Goal: Check status: Check status

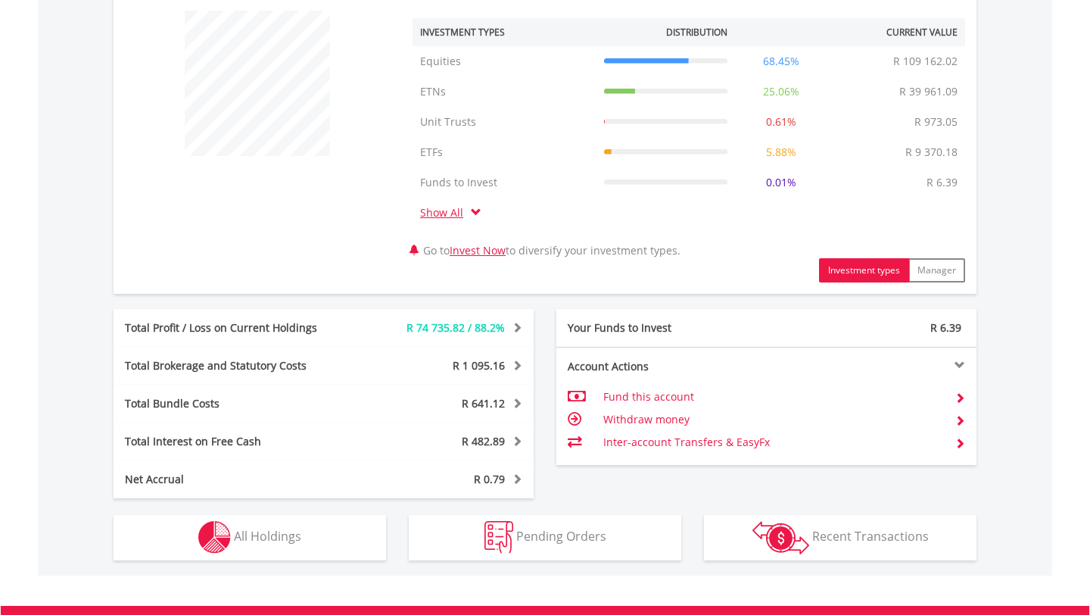
scroll to position [787, 0]
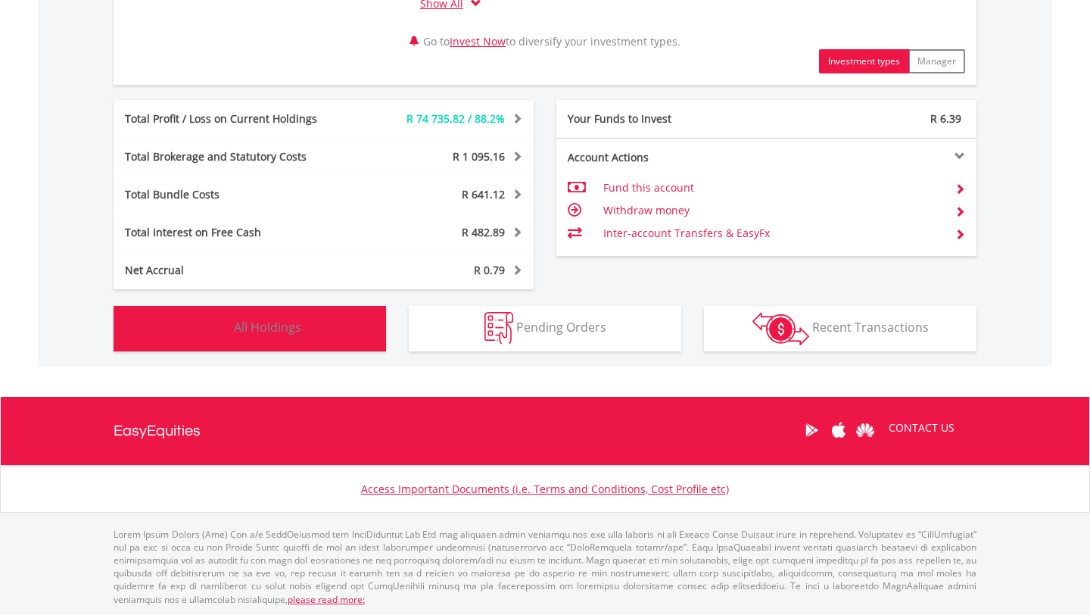
click at [277, 326] on span "All Holdings" at bounding box center [267, 327] width 67 height 17
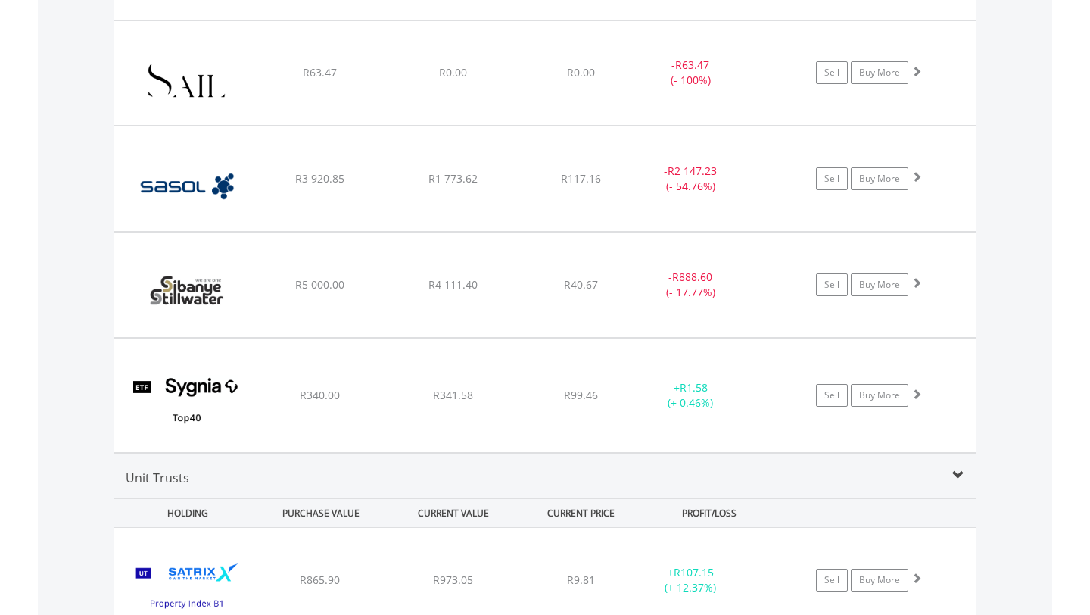
scroll to position [2239, 0]
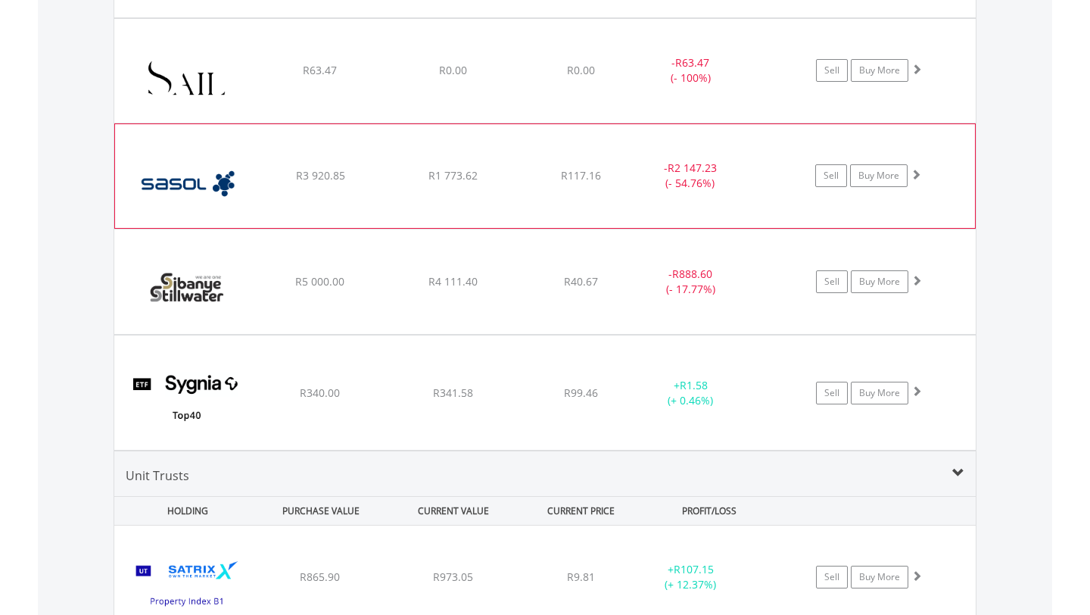
click at [420, 170] on div "R1 773.62" at bounding box center [452, 175] width 129 height 15
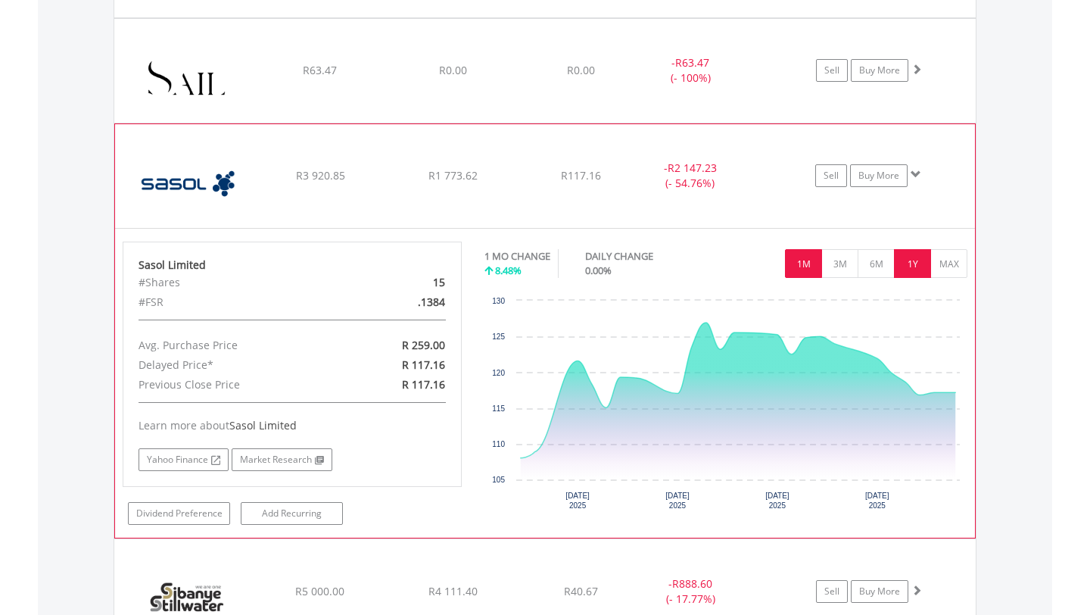
click at [911, 270] on button "1Y" at bounding box center [912, 263] width 37 height 29
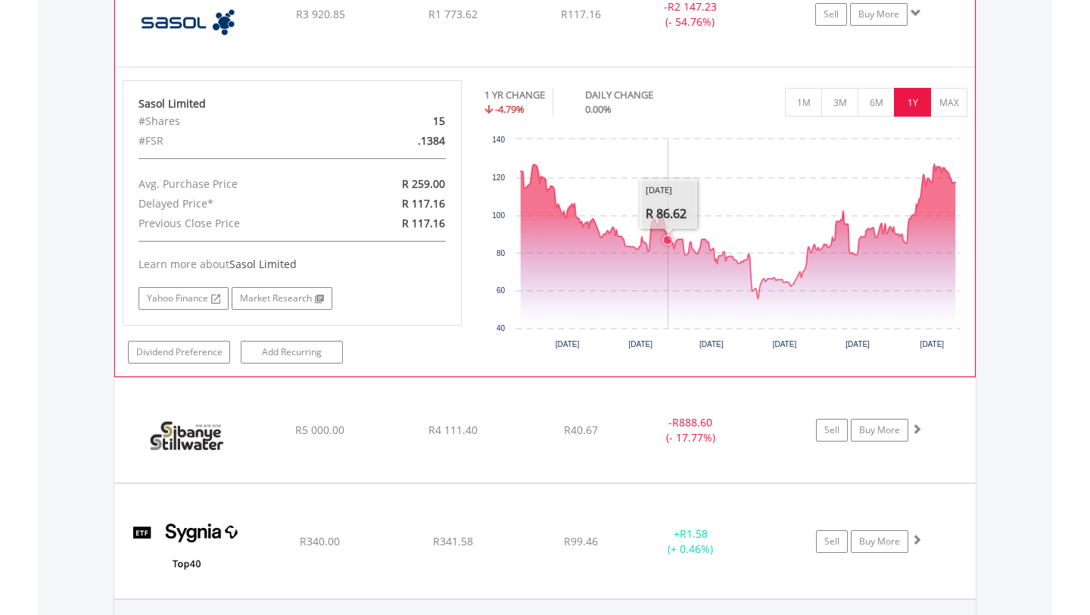
scroll to position [2434, 0]
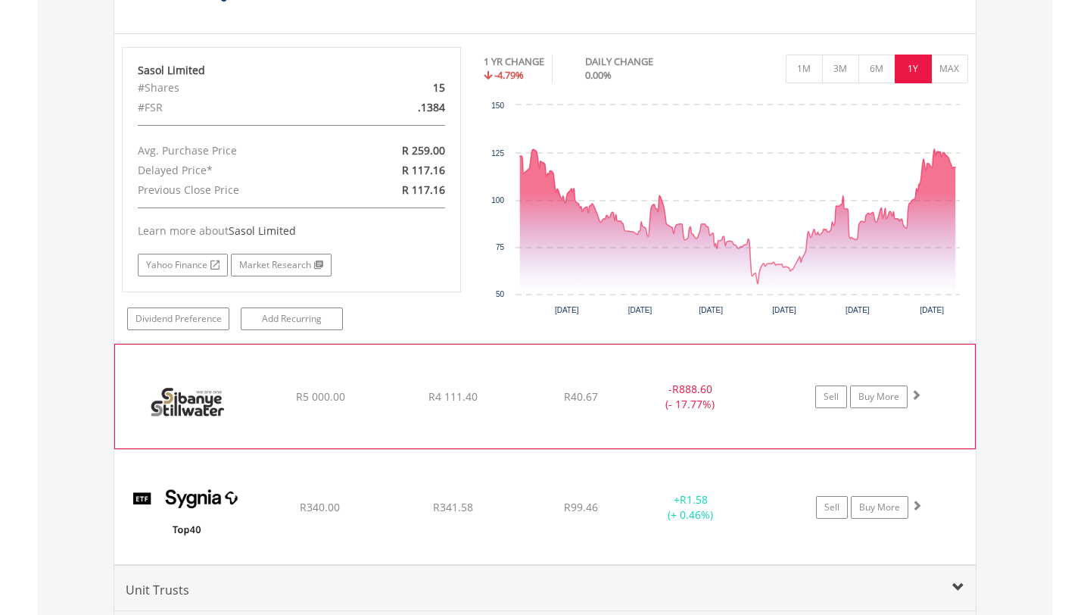
click at [699, 405] on div "- R888.60 (- 17.77%)" at bounding box center [691, 397] width 114 height 30
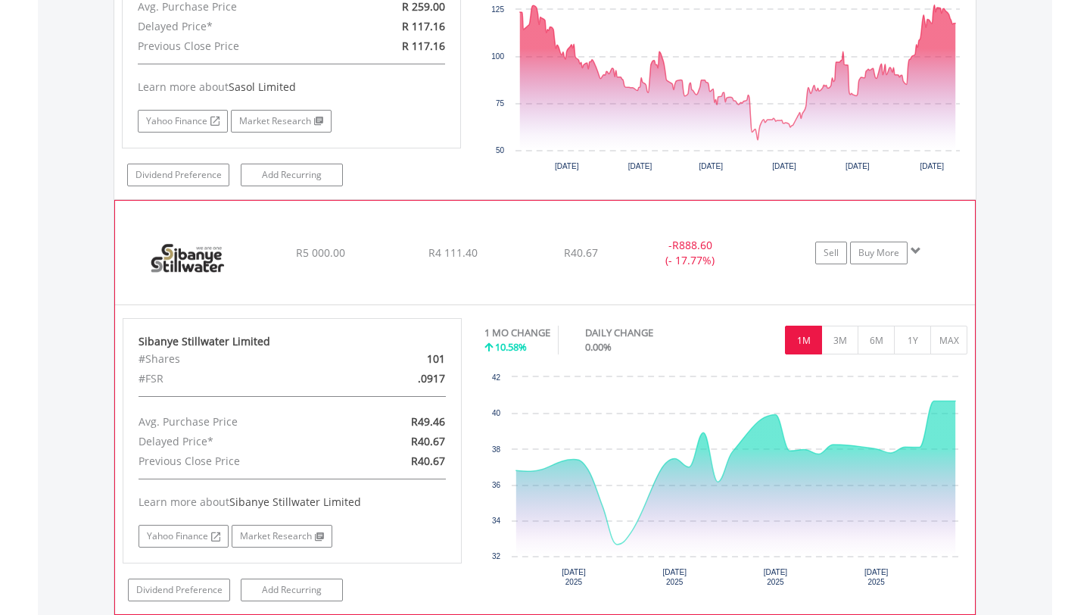
scroll to position [2639, 0]
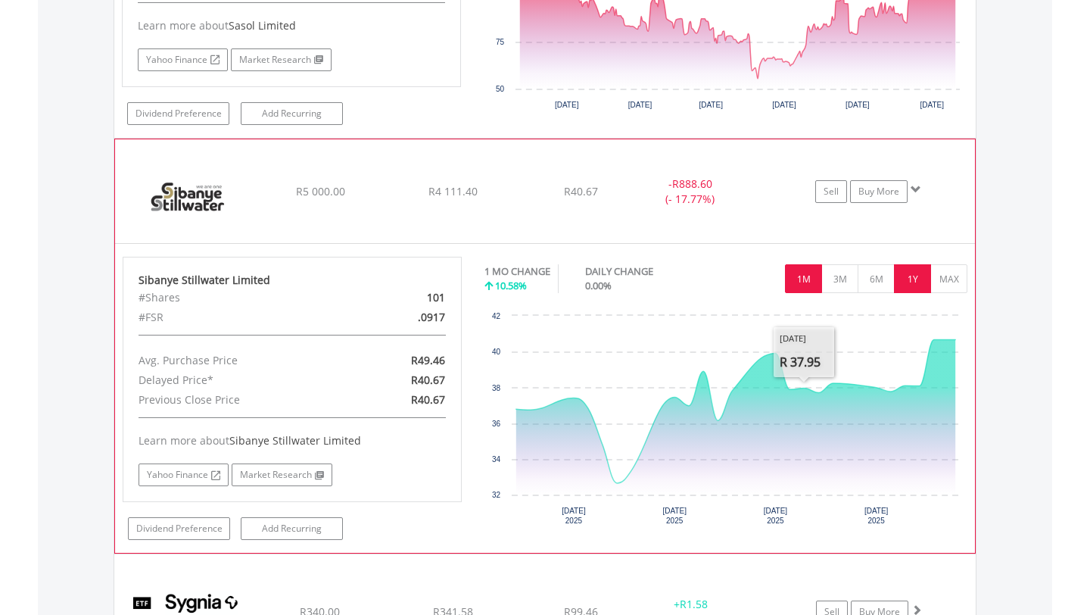
click at [904, 280] on button "1Y" at bounding box center [912, 278] width 37 height 29
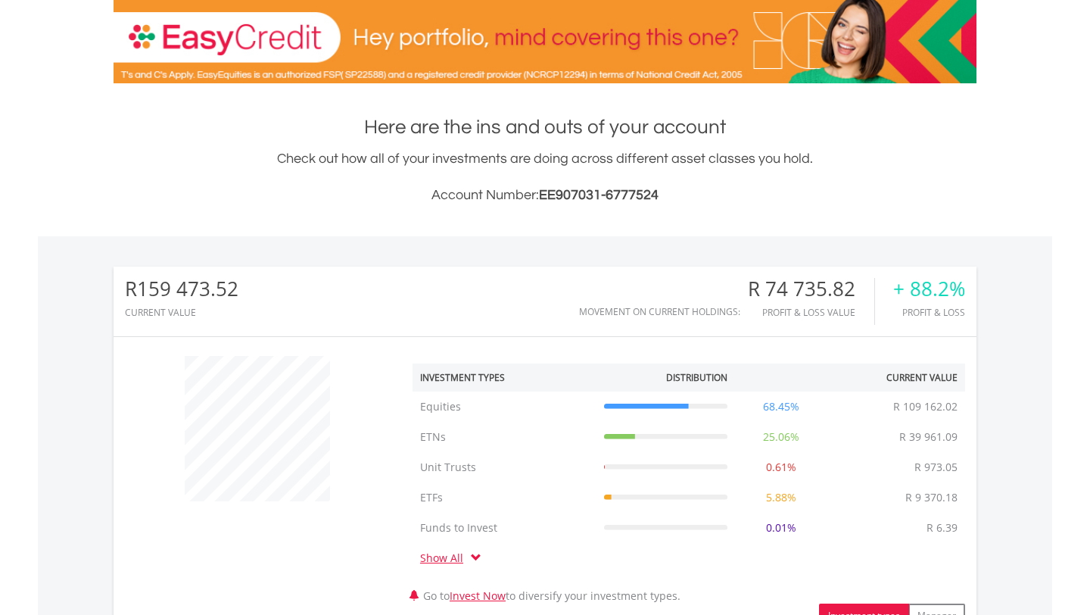
scroll to position [0, 0]
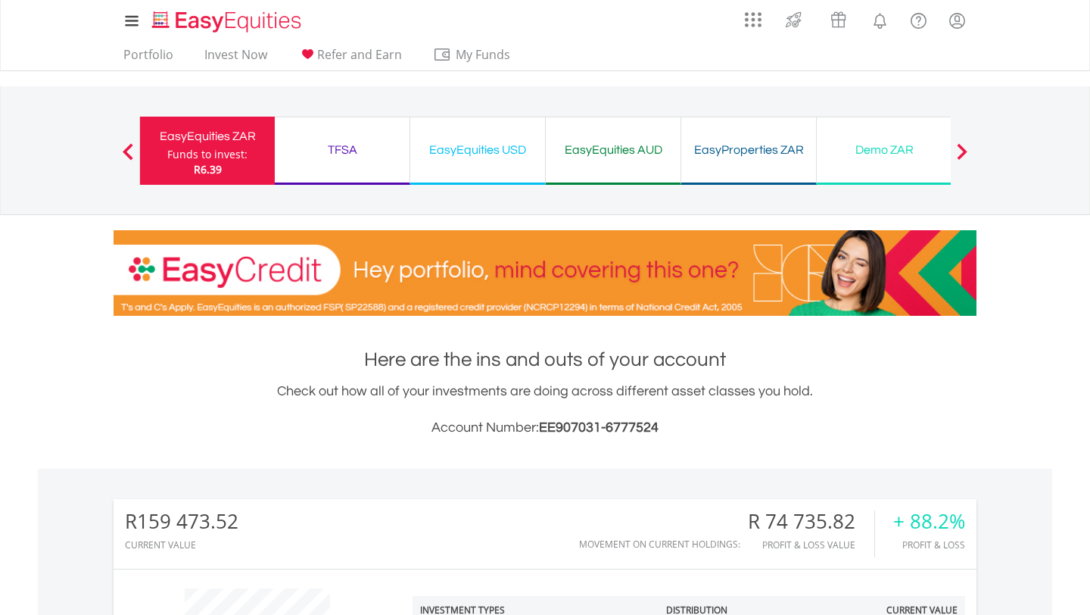
click at [748, 143] on div "EasyProperties ZAR" at bounding box center [748, 149] width 117 height 21
click at [964, 151] on span at bounding box center [962, 151] width 11 height 17
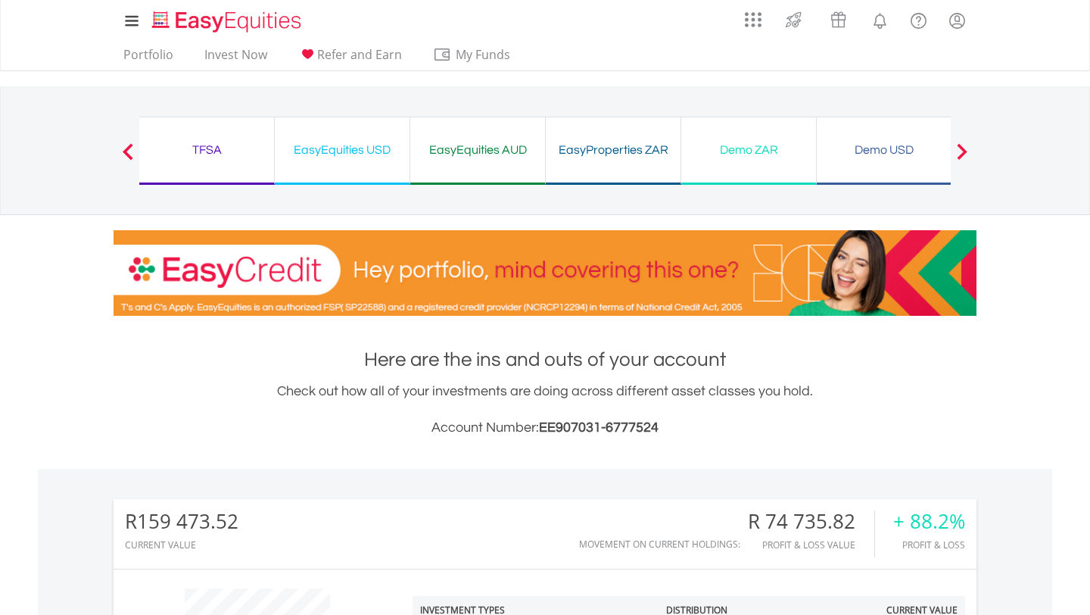
click at [937, 149] on div "Demo USD" at bounding box center [884, 149] width 117 height 21
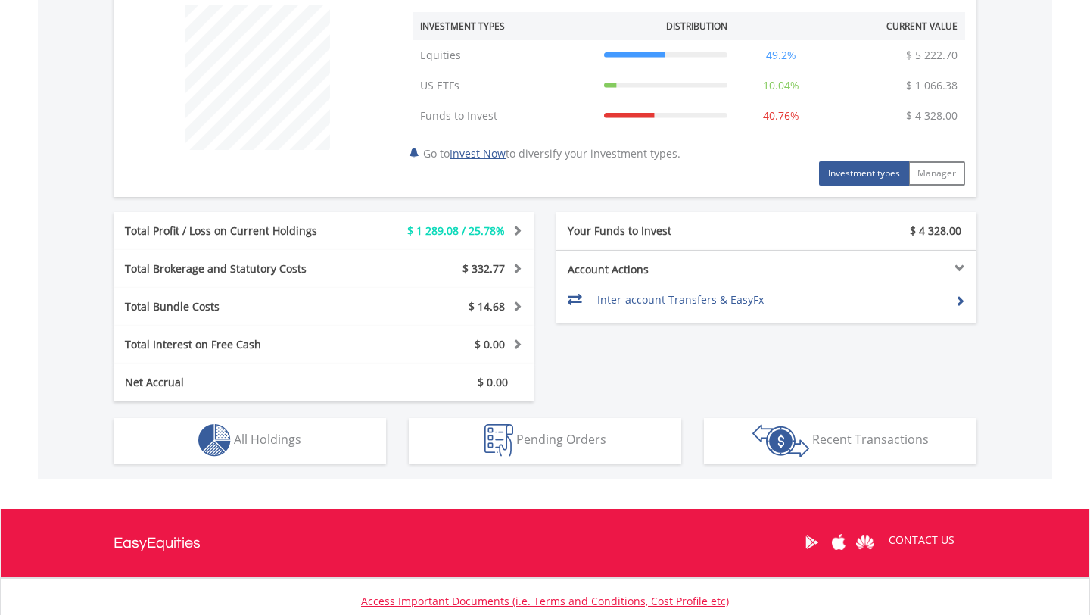
scroll to position [696, 0]
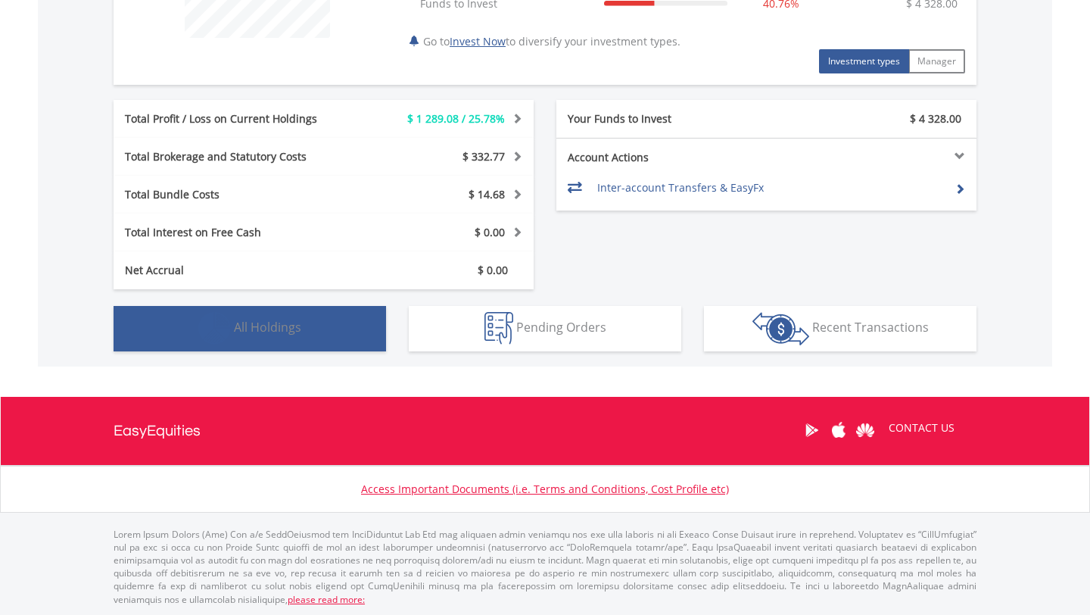
click at [243, 317] on button "Holdings All Holdings" at bounding box center [250, 328] width 273 height 45
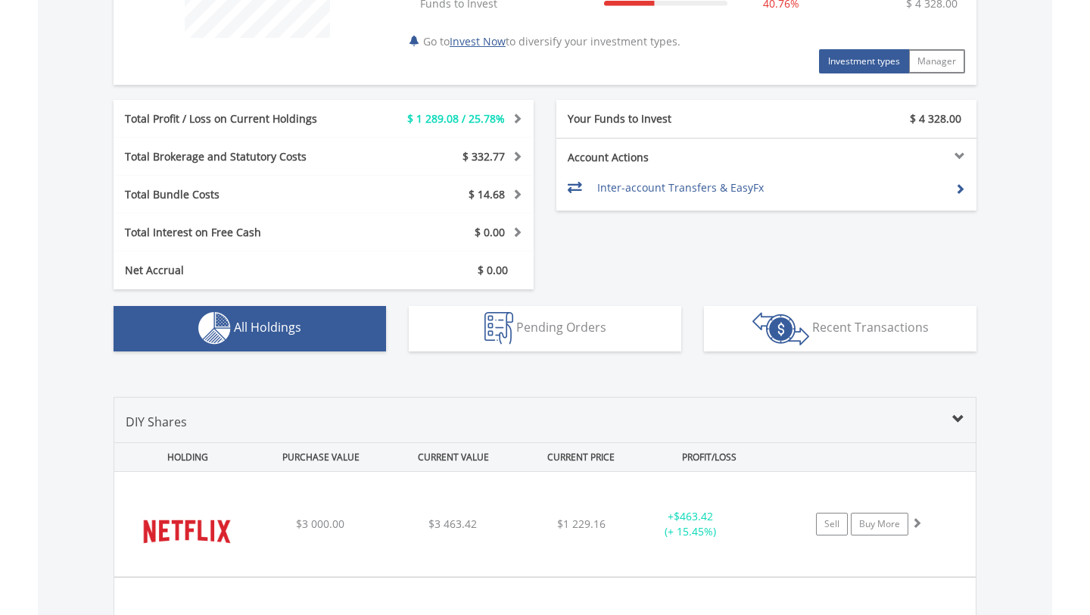
scroll to position [1092, 0]
